Goal: Use online tool/utility: Utilize a website feature to perform a specific function

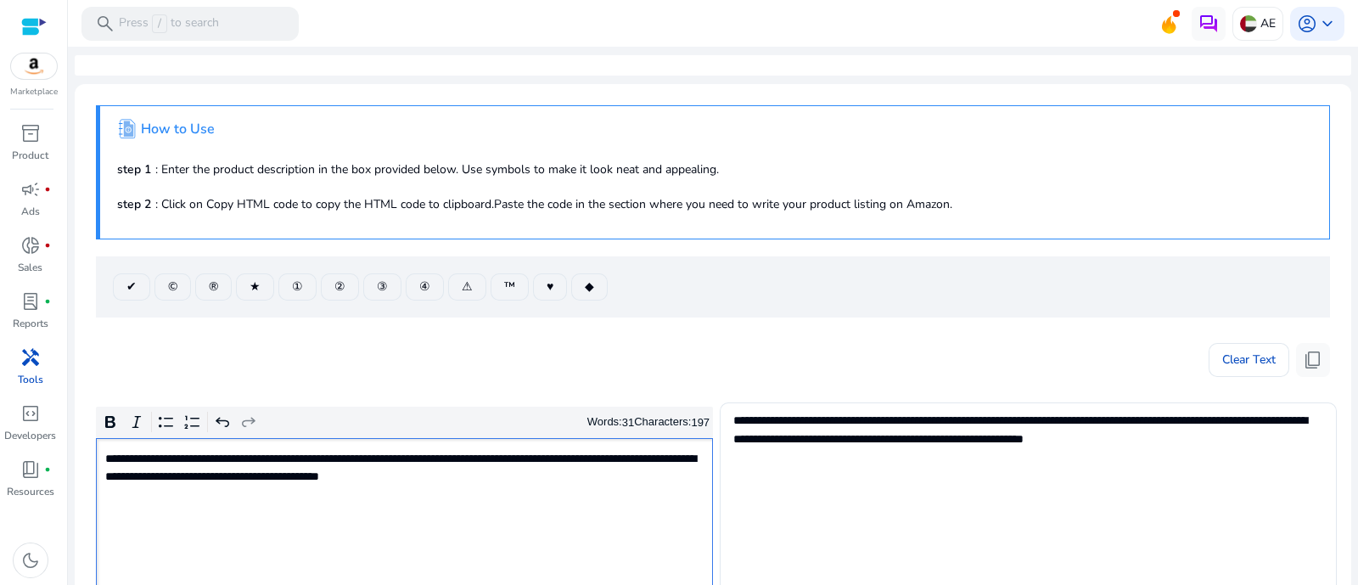
scroll to position [105, 0]
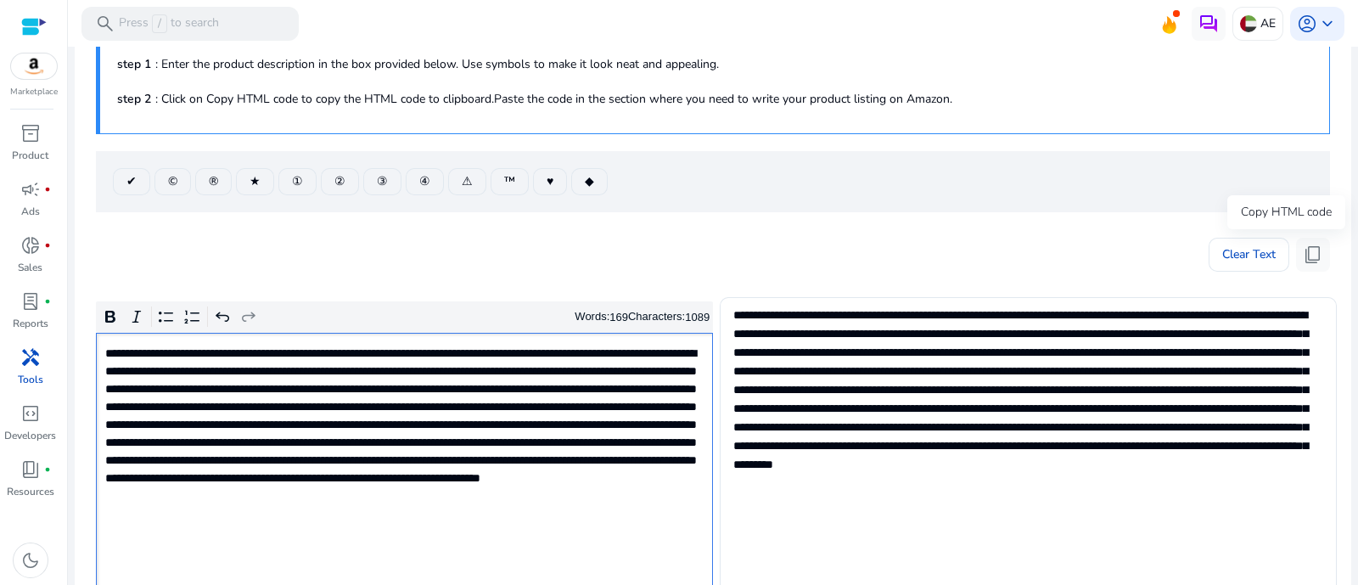
drag, startPoint x: 1306, startPoint y: 256, endPoint x: 1108, endPoint y: 231, distance: 200.3
click at [1306, 256] on span "content_copy" at bounding box center [1313, 254] width 20 height 20
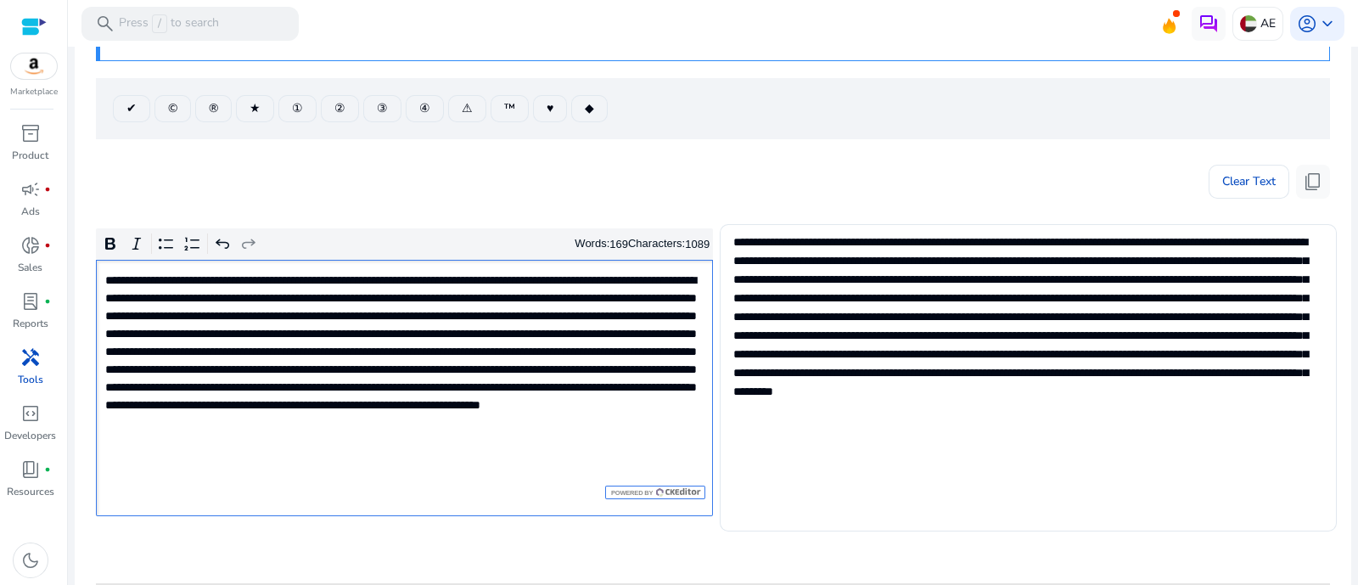
scroll to position [211, 0]
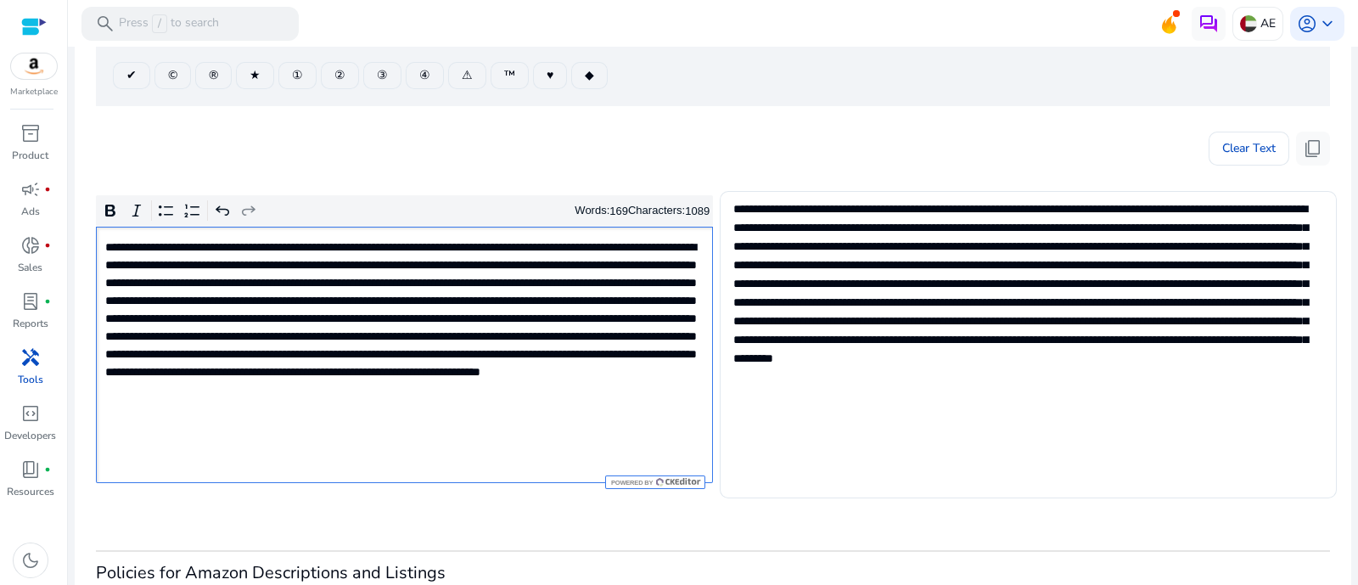
click at [464, 426] on p "Rich Text Editor. Editing area: main. Press Alt+0 for help." at bounding box center [403, 337] width 596 height 196
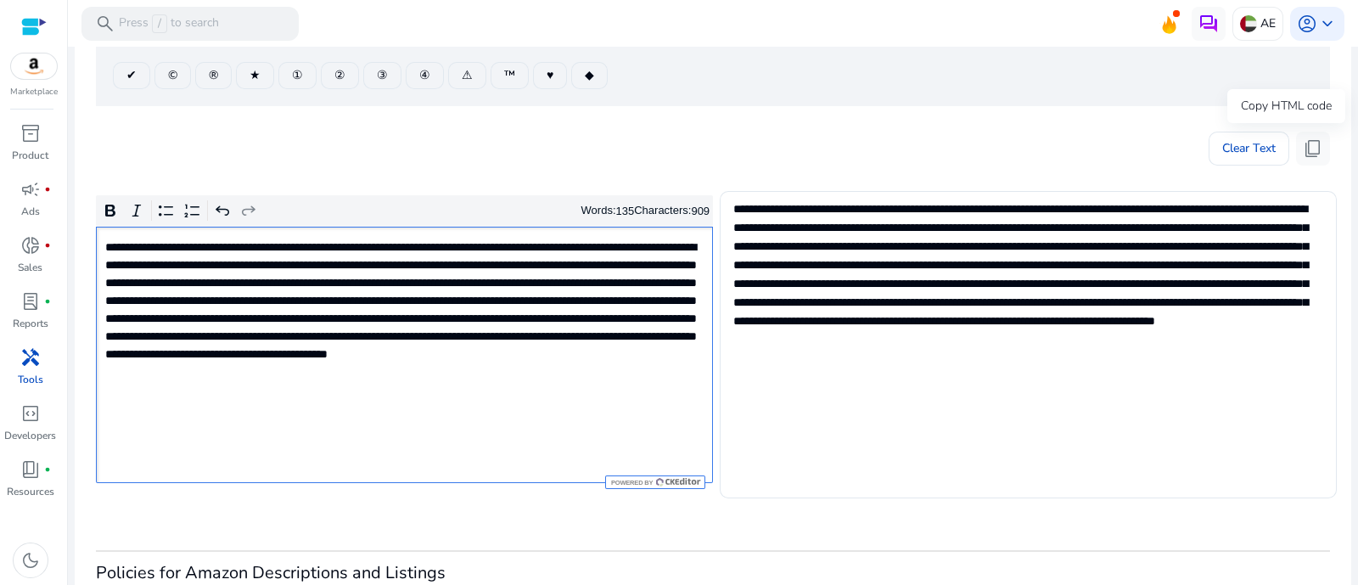
click at [1305, 138] on span "content_copy" at bounding box center [1313, 148] width 20 height 20
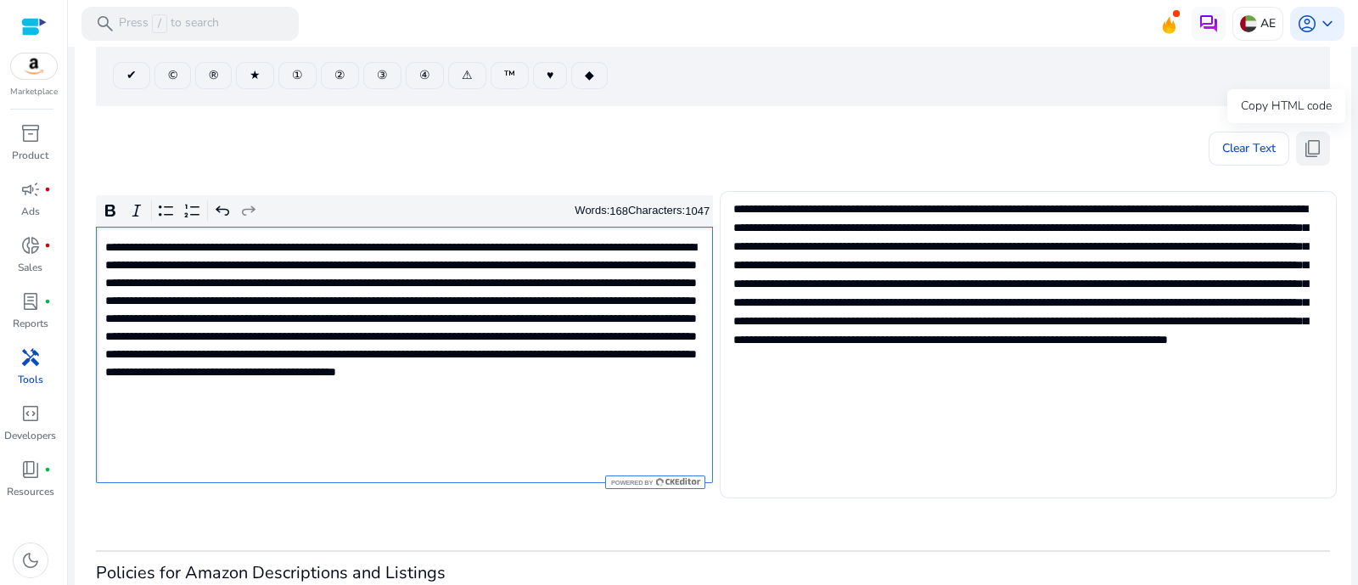
click at [1315, 143] on span "content_copy" at bounding box center [1313, 148] width 20 height 20
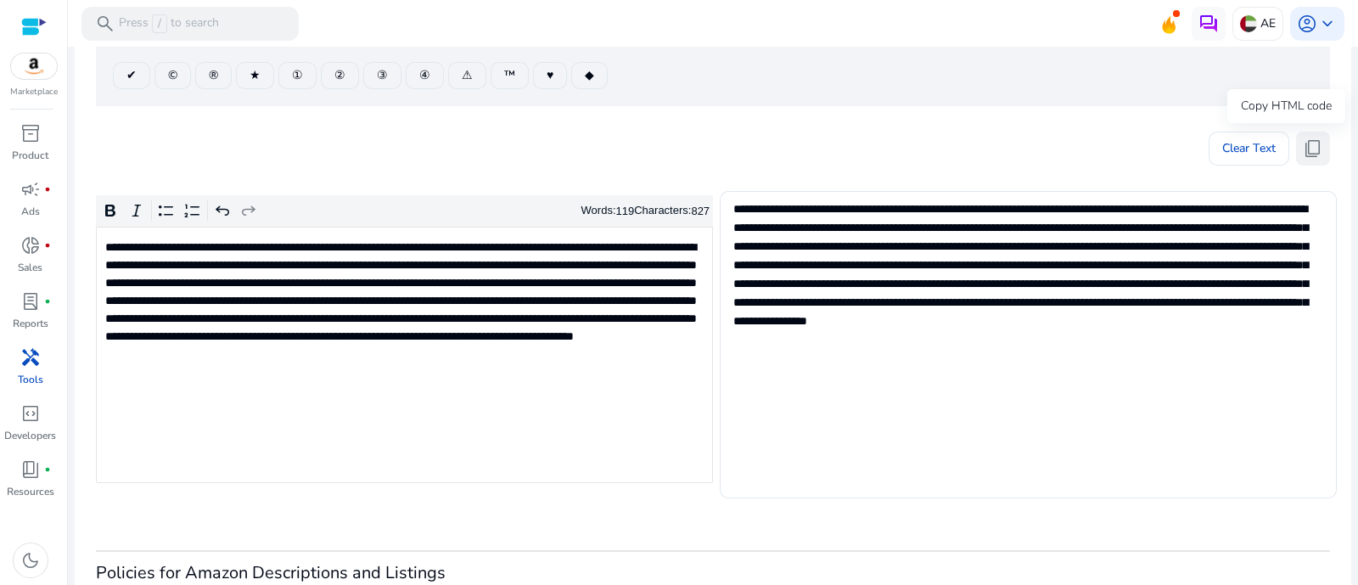
click at [1305, 138] on span "content_copy" at bounding box center [1313, 148] width 20 height 20
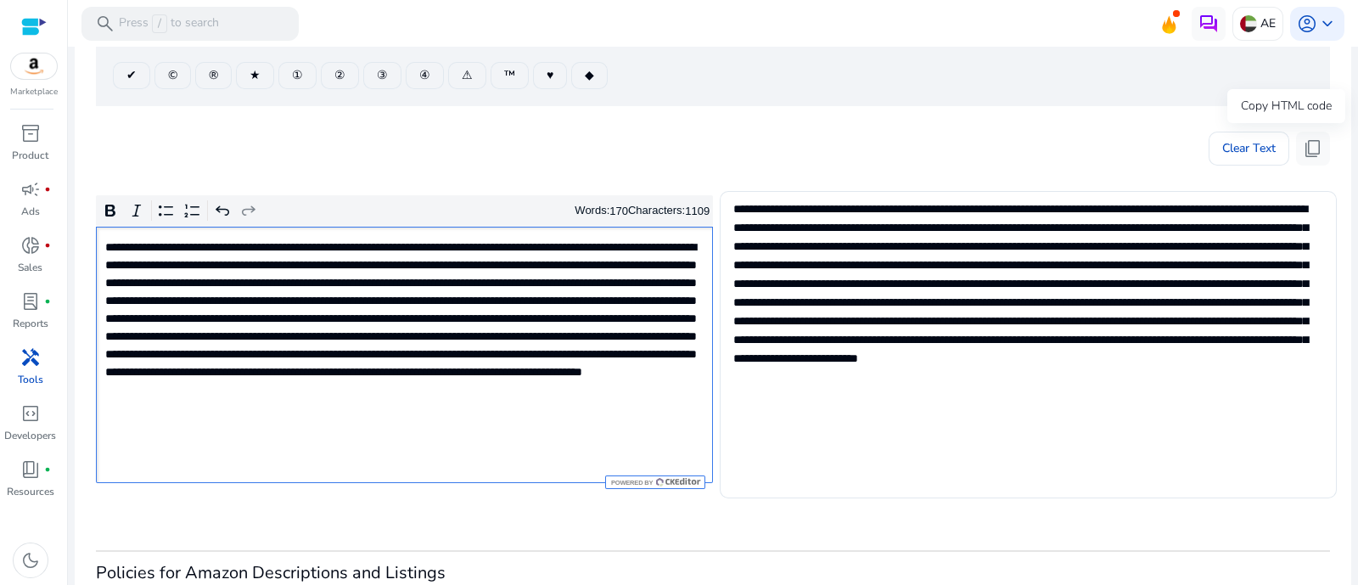
click at [1313, 151] on span "content_copy" at bounding box center [1313, 148] width 20 height 20
click at [471, 332] on p "Rich Text Editor. Editing area: main. Press Alt+0 for help." at bounding box center [403, 337] width 596 height 196
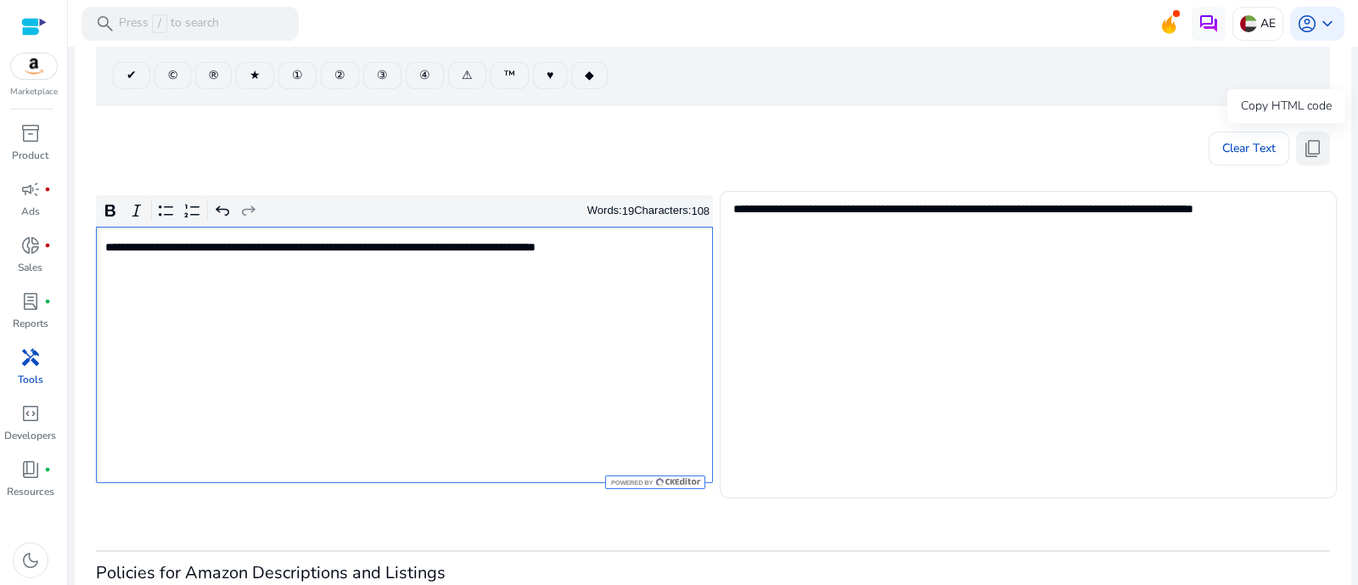
drag, startPoint x: 1305, startPoint y: 147, endPoint x: 1303, endPoint y: 160, distance: 12.8
click at [1306, 146] on span "content_copy" at bounding box center [1313, 148] width 20 height 20
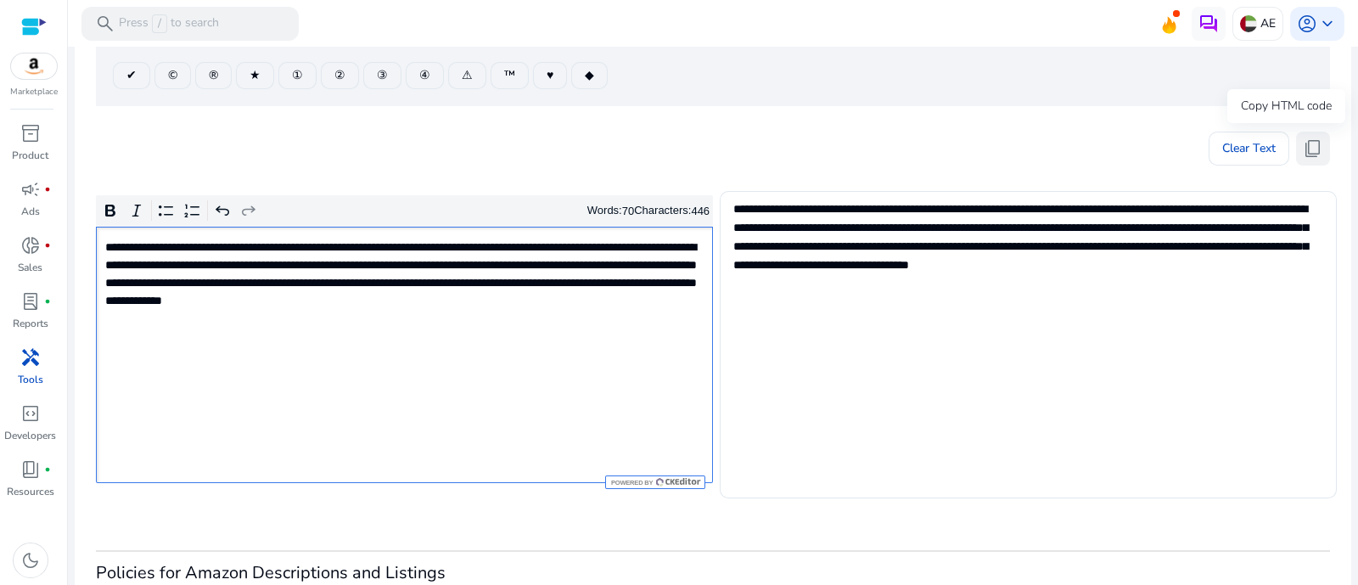
click at [1306, 149] on span "content_copy" at bounding box center [1313, 148] width 20 height 20
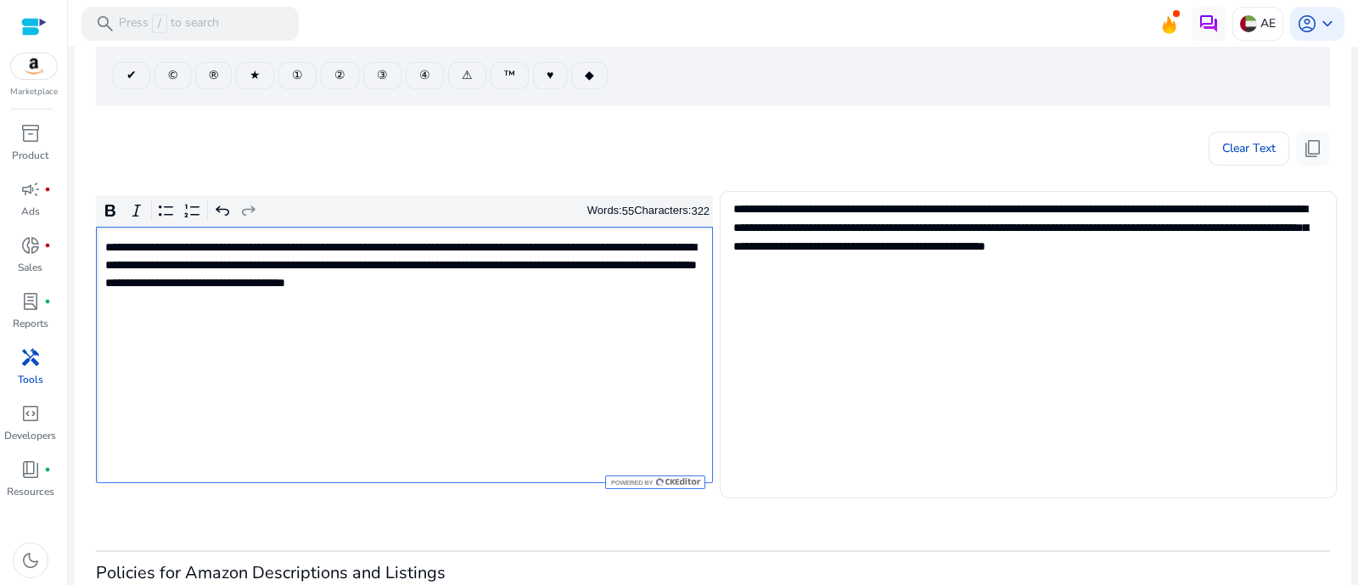
type textarea "**********"
click at [1313, 148] on span "content_copy" at bounding box center [1313, 148] width 20 height 20
